Goal: Check status: Check status

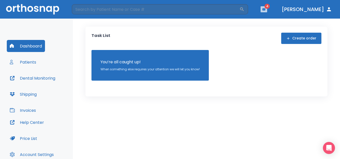
click at [267, 11] on button "button" at bounding box center [263, 9] width 7 height 6
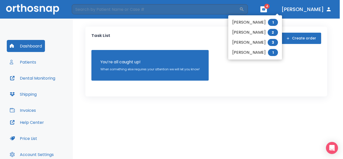
click at [272, 83] on div at bounding box center [171, 79] width 343 height 159
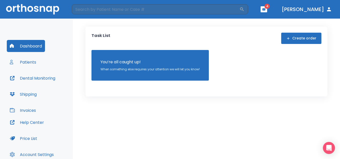
click at [238, 119] on div "Task List Create order You’re all caught up! When something else requires your …" at bounding box center [206, 89] width 267 height 140
click at [24, 62] on button "Patients" at bounding box center [23, 62] width 32 height 12
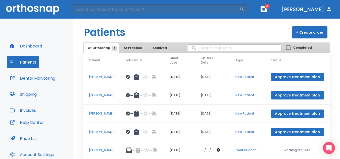
click at [265, 8] on icon "button" at bounding box center [264, 10] width 4 height 4
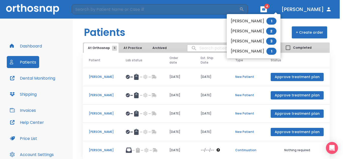
click at [99, 150] on div at bounding box center [171, 79] width 343 height 159
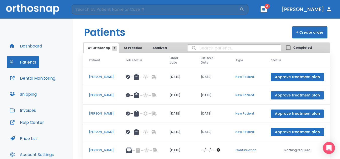
click at [100, 150] on p "[PERSON_NAME]" at bounding box center [101, 150] width 25 height 5
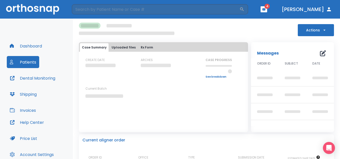
click at [100, 150] on div "Current aligner order ORDER ID OFFICE TYPE SUBMISSION DATE ESTIMATED SHIP DATE …" at bounding box center [206, 157] width 255 height 47
